Goal: Transaction & Acquisition: Purchase product/service

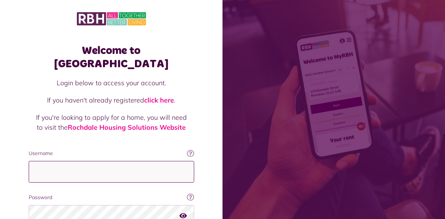
type input "**********"
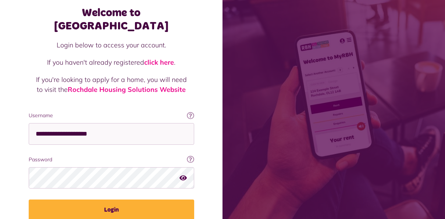
scroll to position [51, 0]
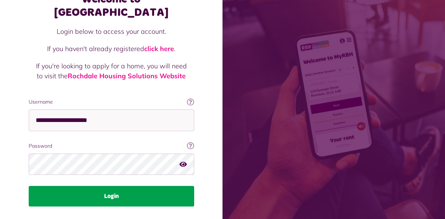
click at [154, 189] on button "Login" at bounding box center [111, 196] width 165 height 21
click at [117, 186] on button "Login" at bounding box center [111, 196] width 165 height 21
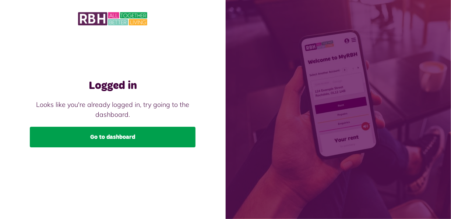
click at [104, 138] on link "Go to dashboard" at bounding box center [112, 137] width 165 height 21
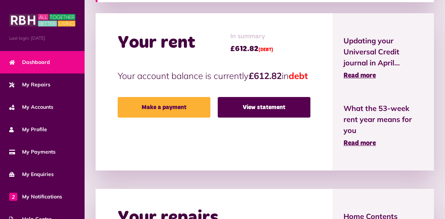
scroll to position [223, 0]
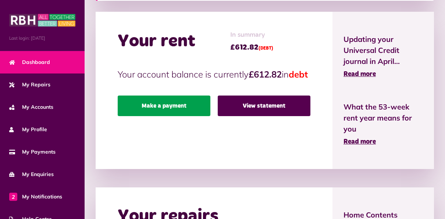
click at [162, 116] on link "Make a payment" at bounding box center [164, 106] width 93 height 21
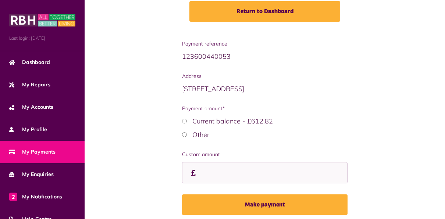
scroll to position [144, 0]
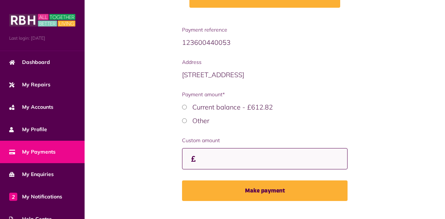
click at [253, 154] on input "Custom amount" at bounding box center [264, 159] width 165 height 22
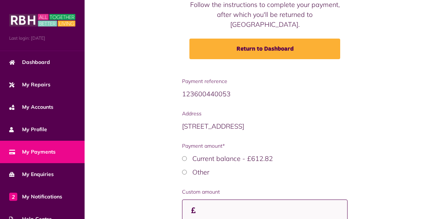
scroll to position [92, 0]
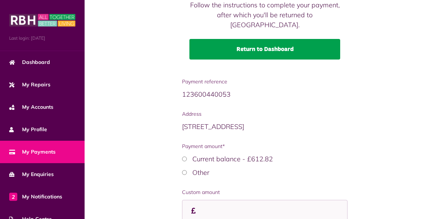
click at [244, 40] on link "Return to Dashboard" at bounding box center [264, 49] width 151 height 21
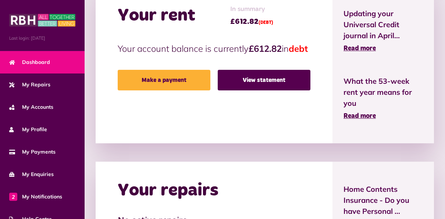
scroll to position [255, 0]
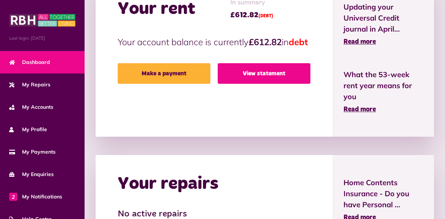
click at [273, 84] on link "View statement" at bounding box center [264, 73] width 93 height 21
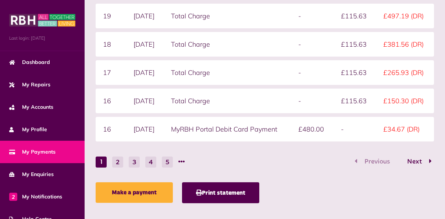
scroll to position [261, 0]
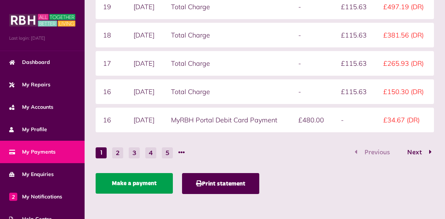
click at [122, 184] on link "Make a payment" at bounding box center [134, 183] width 77 height 21
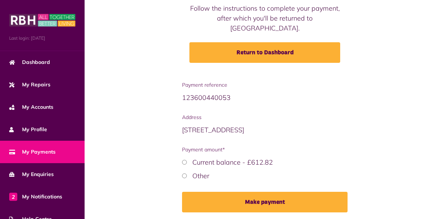
scroll to position [92, 0]
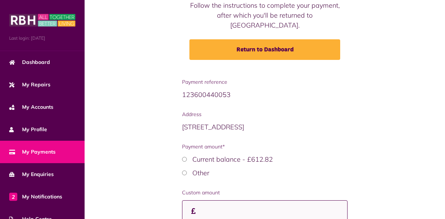
click at [233, 200] on input "Custom amount" at bounding box center [264, 211] width 165 height 22
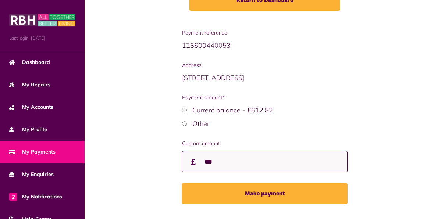
scroll to position [149, 0]
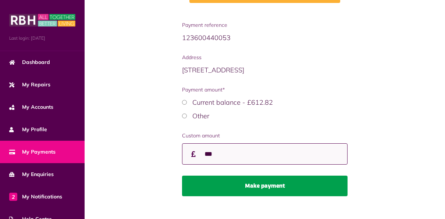
type input "***"
click at [285, 178] on button "Make payment" at bounding box center [264, 186] width 165 height 21
